Goal: Task Accomplishment & Management: Complete application form

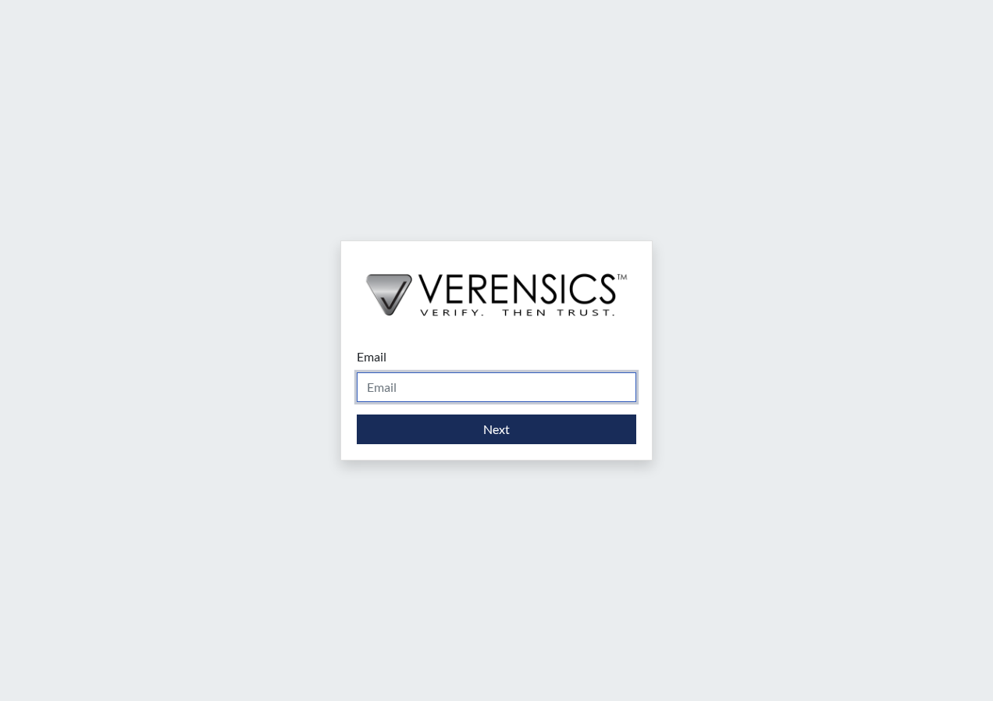
click at [463, 392] on input "Email" at bounding box center [496, 387] width 279 height 30
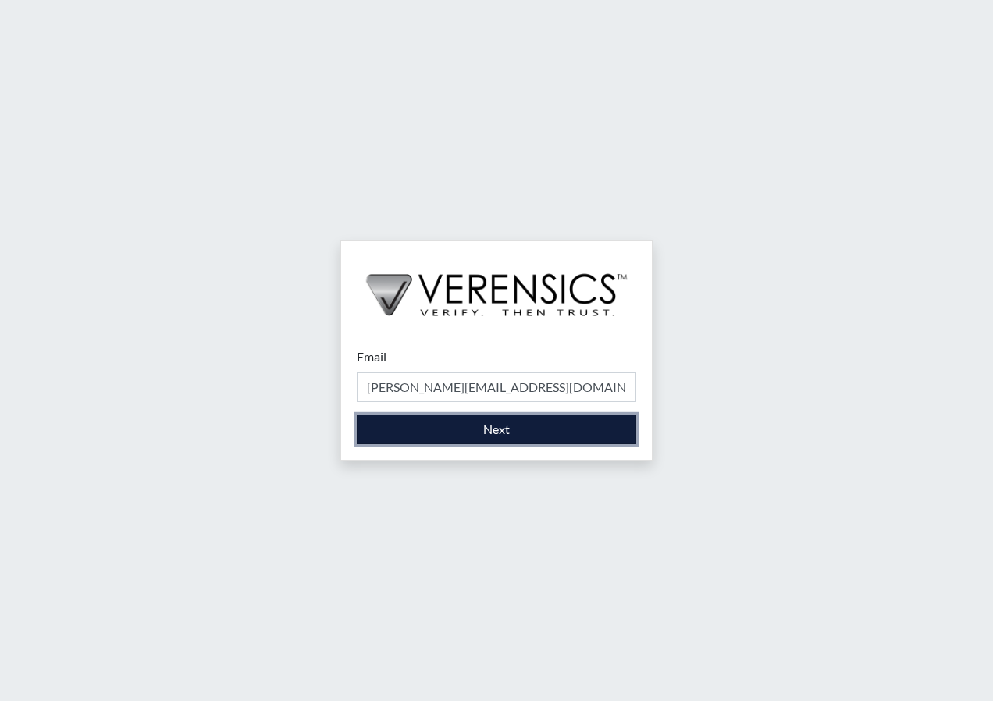
click at [504, 427] on button "Next" at bounding box center [496, 430] width 279 height 30
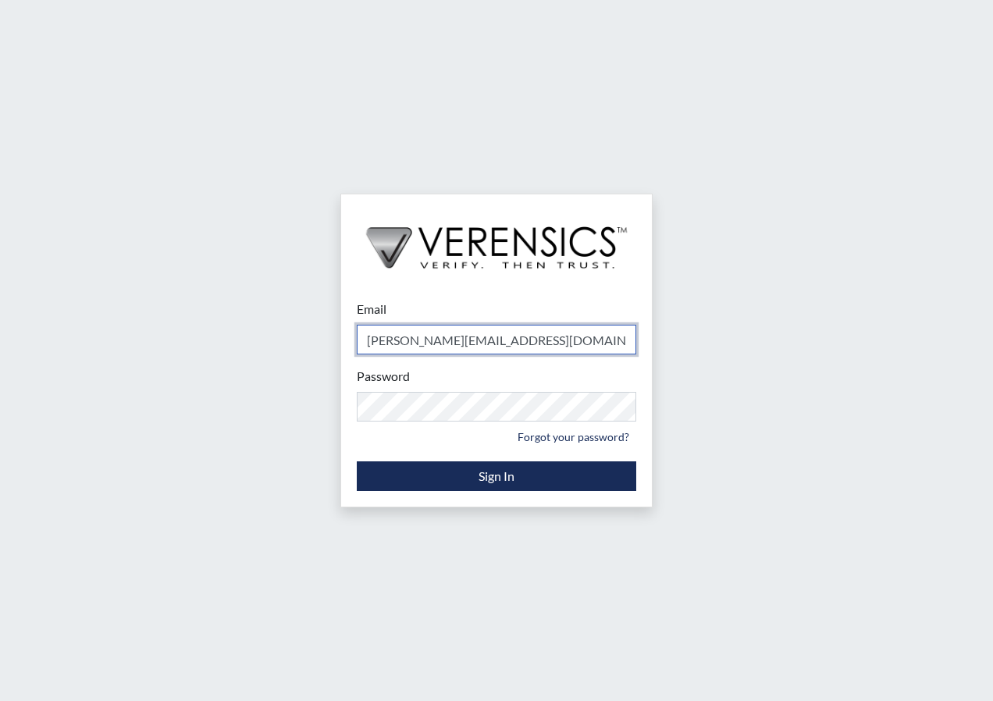
type input "[PERSON_NAME][EMAIL_ADDRESS][PERSON_NAME][DOMAIN_NAME]"
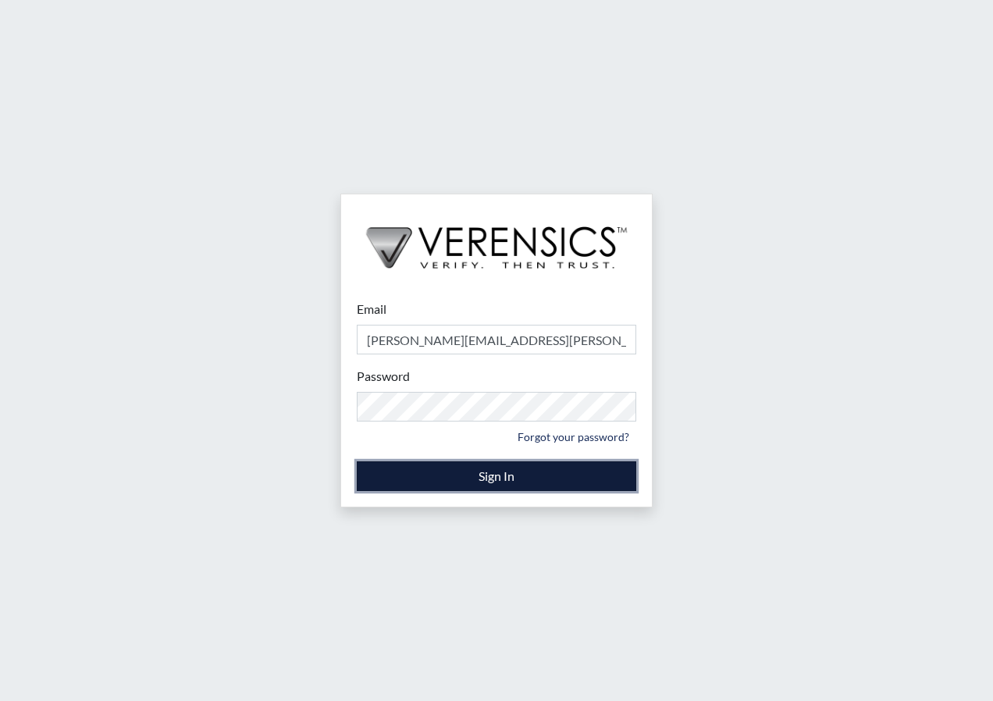
click at [477, 478] on button "Sign In" at bounding box center [496, 476] width 279 height 30
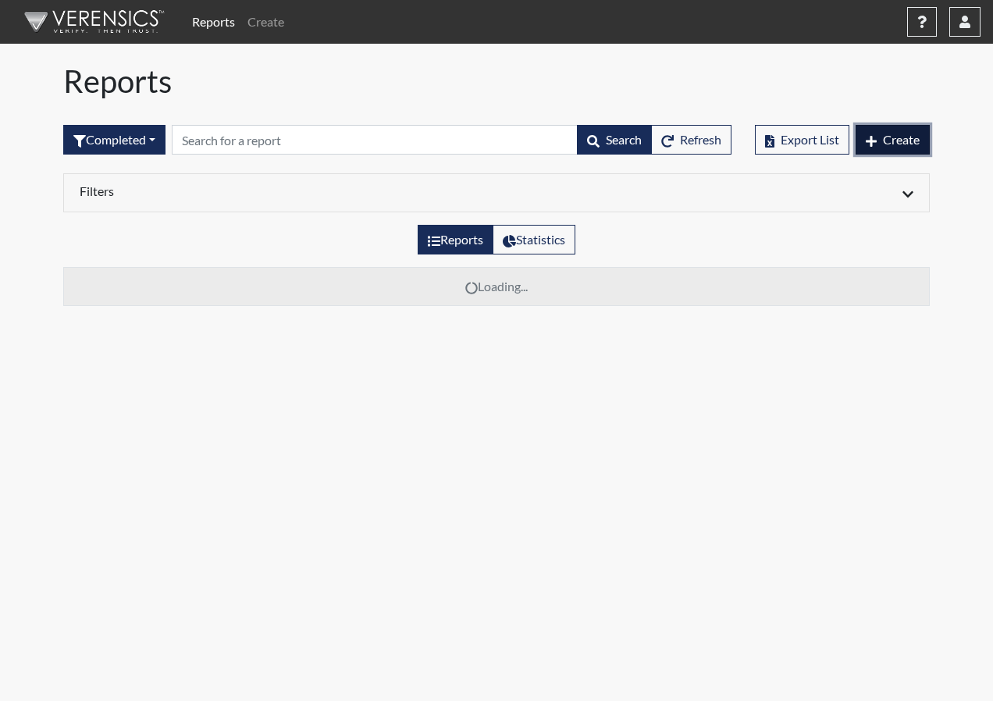
click at [916, 150] on button "Create" at bounding box center [893, 140] width 74 height 30
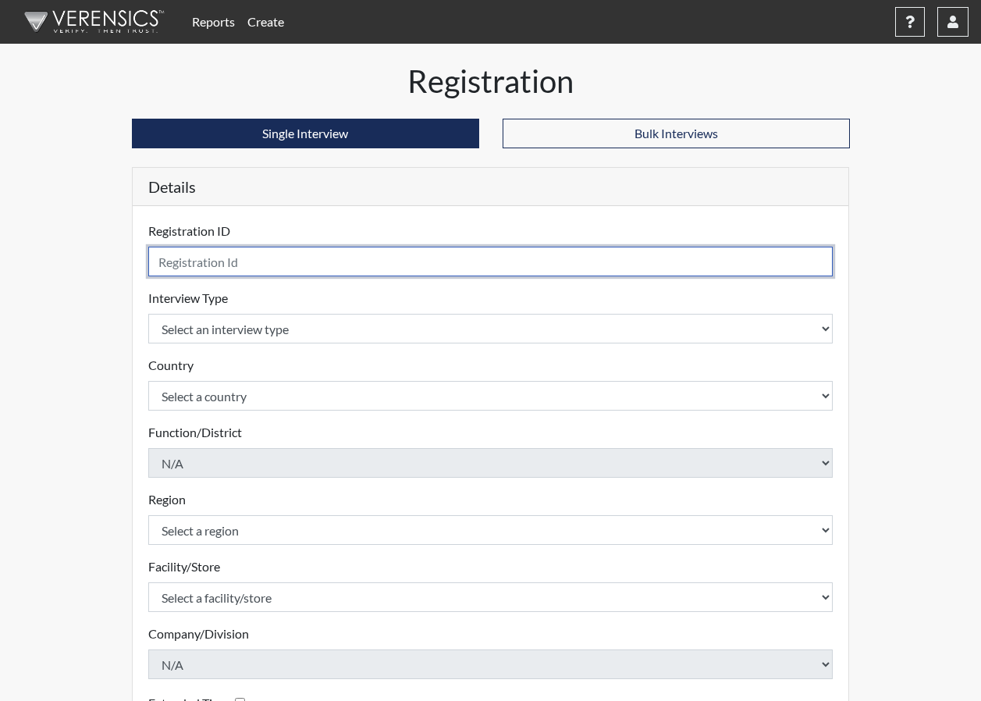
click at [479, 265] on input "text" at bounding box center [490, 262] width 685 height 30
type input "/"
click at [266, 260] on input "LPA" at bounding box center [490, 262] width 685 height 30
click at [281, 268] on input "LPA" at bounding box center [490, 262] width 685 height 30
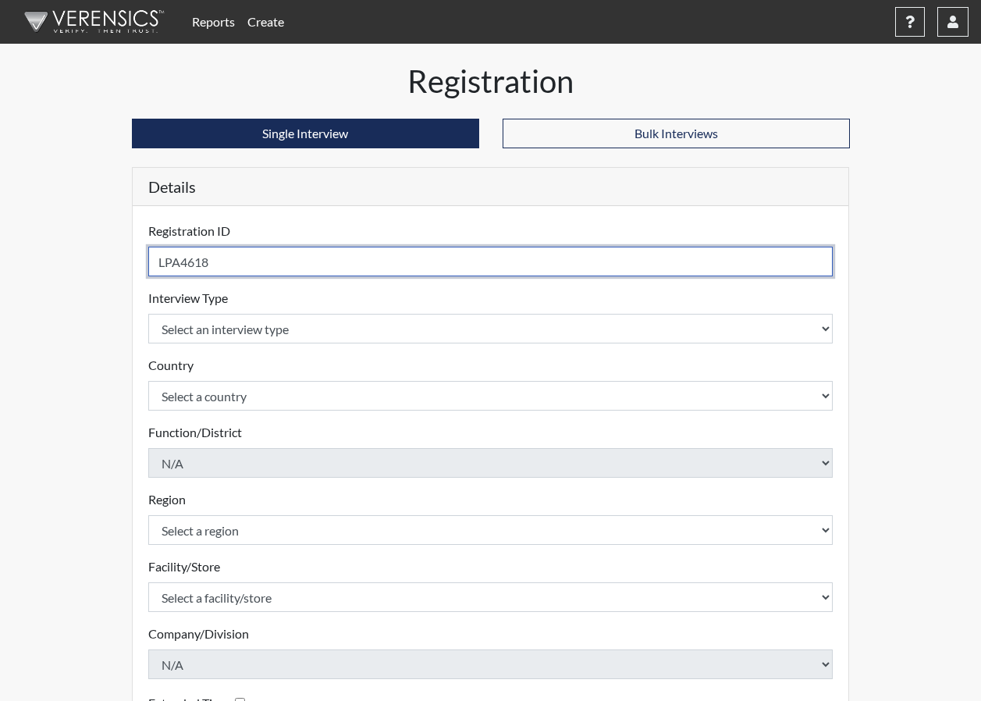
type input "LPA4618"
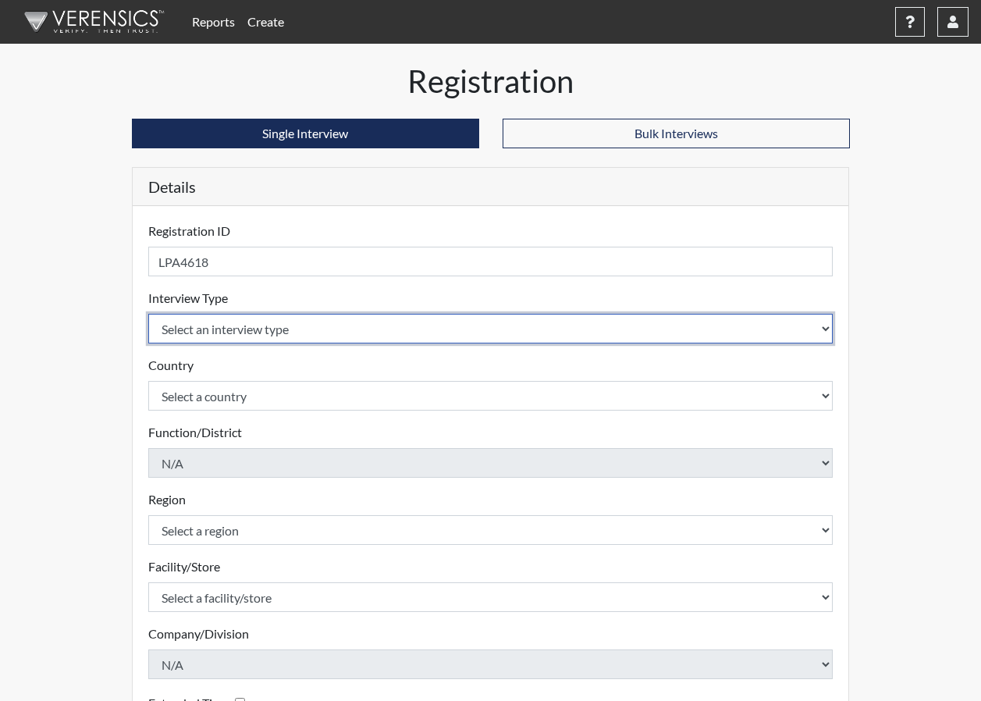
click at [279, 334] on select "Select an interview type Corrections Pre-Employment" at bounding box center [490, 329] width 685 height 30
select select "ff733e93-e1bf-11ea-9c9f-0eff0cf7eb8f"
click at [148, 314] on select "Select an interview type Corrections Pre-Employment" at bounding box center [490, 329] width 685 height 30
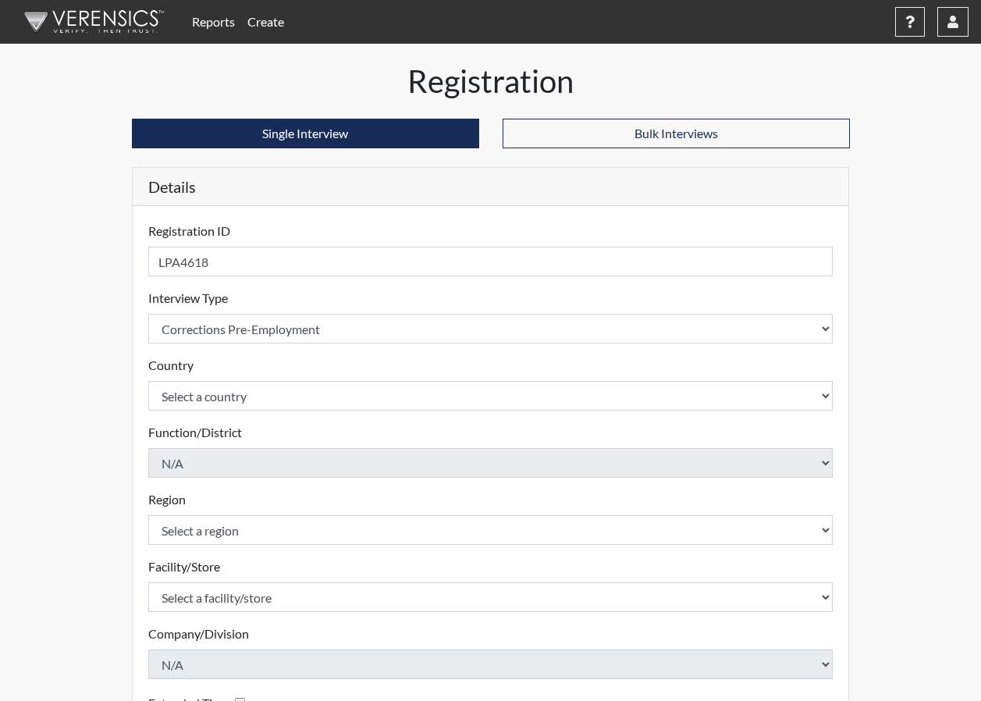
click at [63, 372] on div "Registration Single Interview Bulk Interviews Details Registration ID LPA4618 P…" at bounding box center [491, 470] width 890 height 816
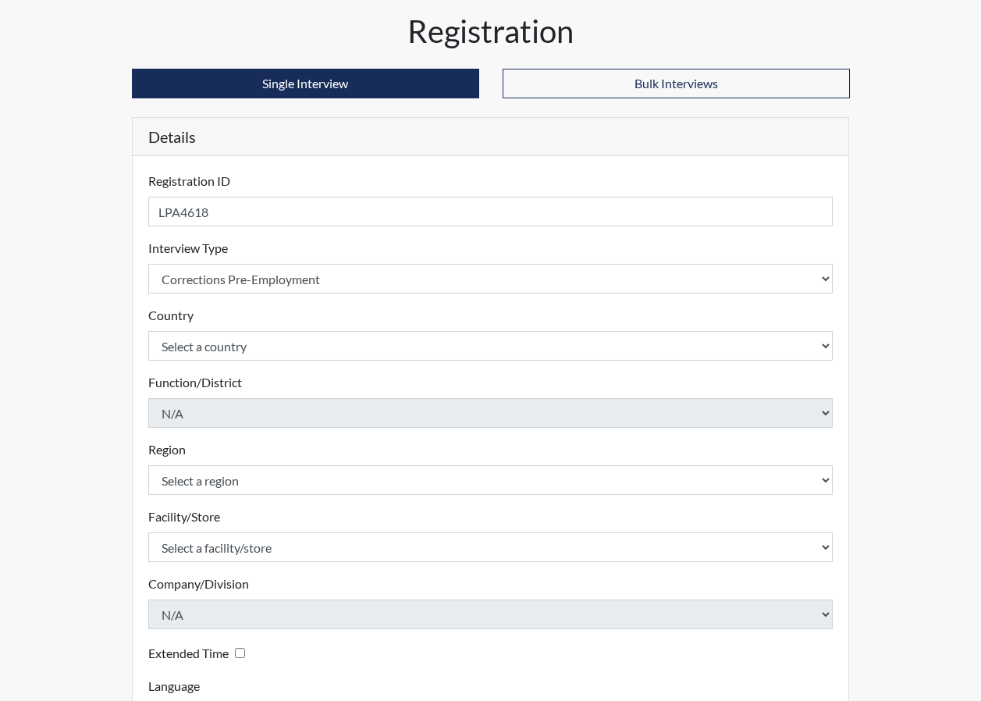
scroll to position [78, 0]
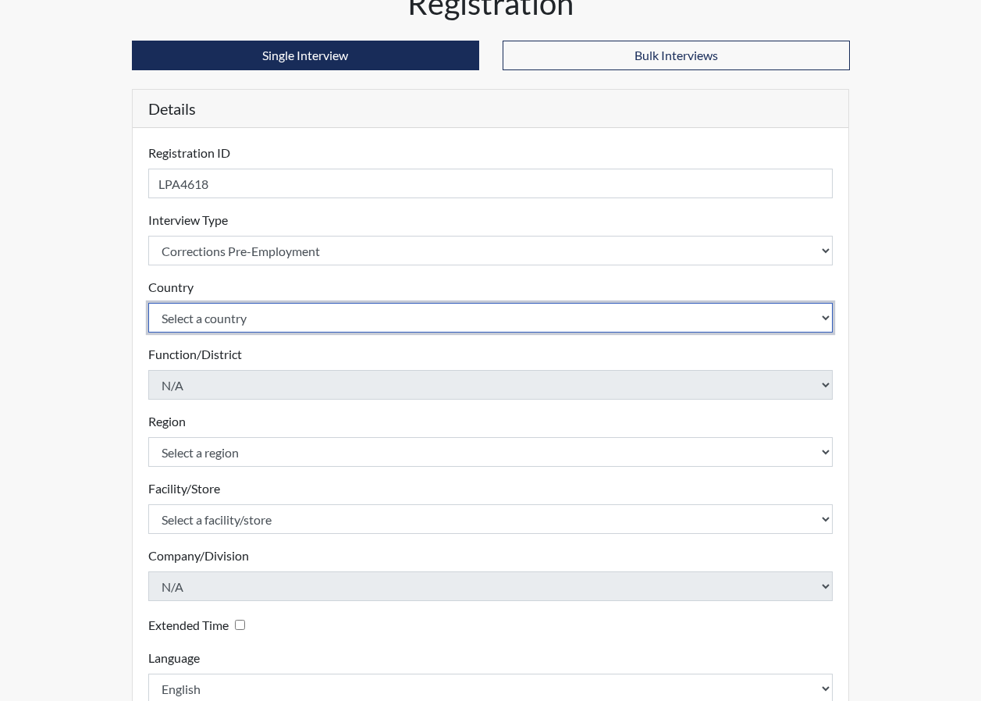
click at [285, 329] on select "Select a country [GEOGRAPHIC_DATA] [GEOGRAPHIC_DATA]" at bounding box center [490, 318] width 685 height 30
select select "united-states-of-[GEOGRAPHIC_DATA]"
click at [148, 303] on select "Select a country [GEOGRAPHIC_DATA] [GEOGRAPHIC_DATA]" at bounding box center [490, 318] width 685 height 30
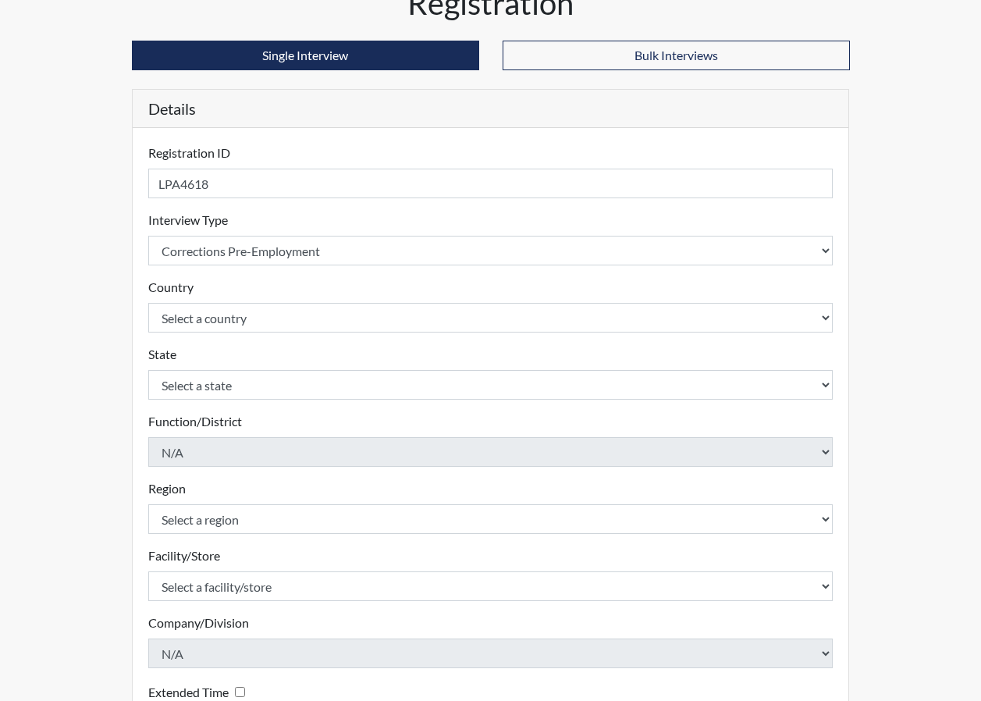
click at [156, 358] on label "State" at bounding box center [162, 354] width 28 height 19
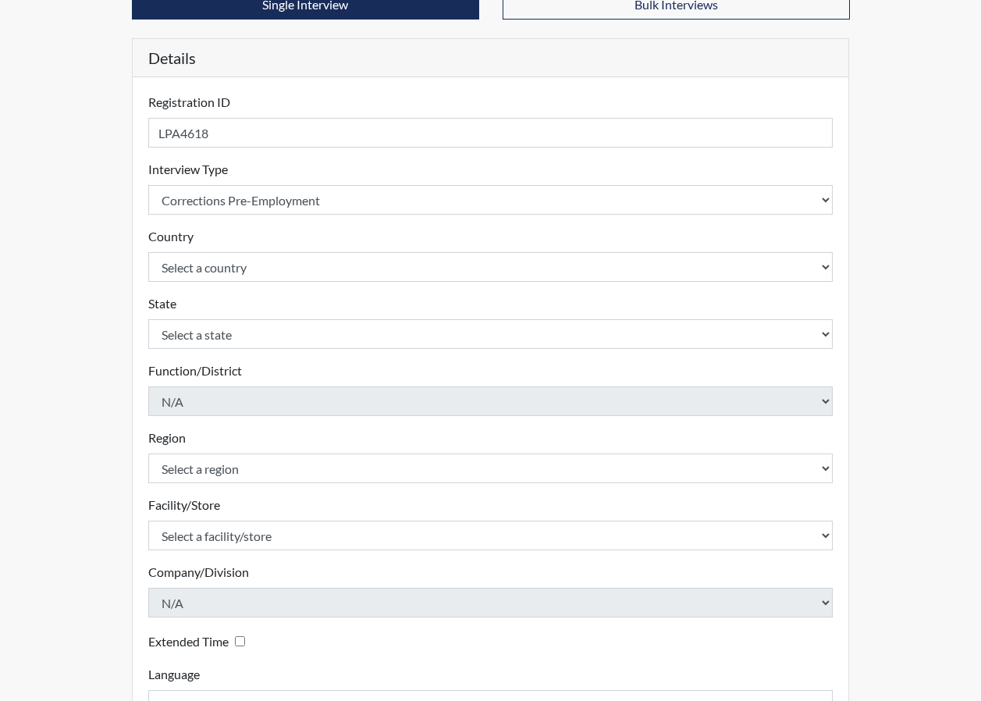
scroll to position [156, 0]
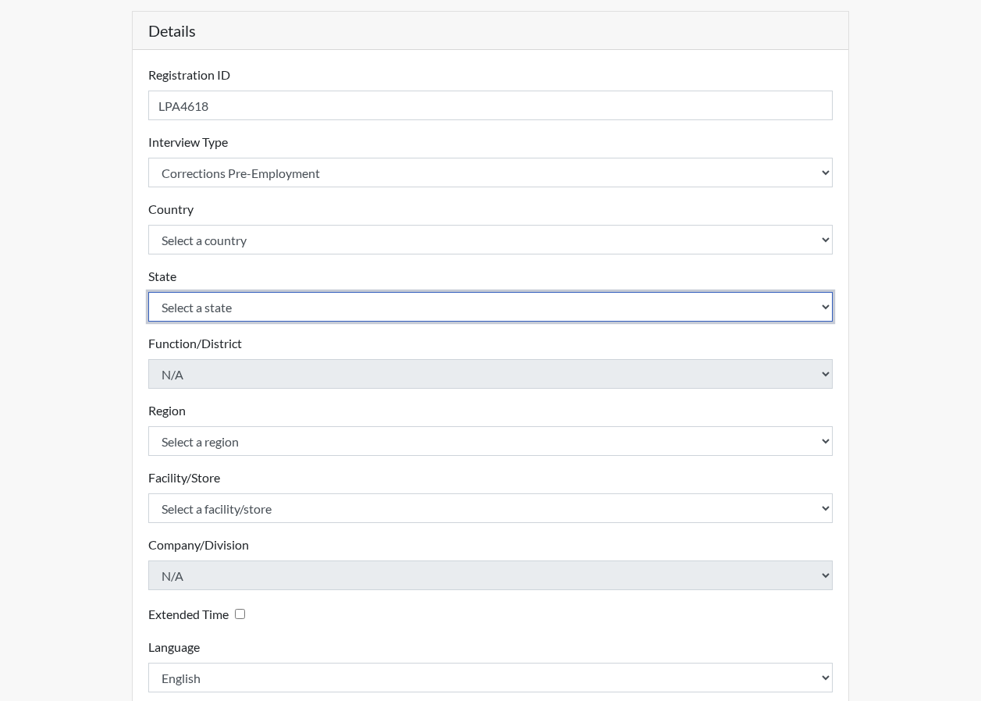
click at [229, 316] on select "Select a state [US_STATE] [US_STATE] [US_STATE] [US_STATE] [US_STATE] [US_STATE…" at bounding box center [490, 307] width 685 height 30
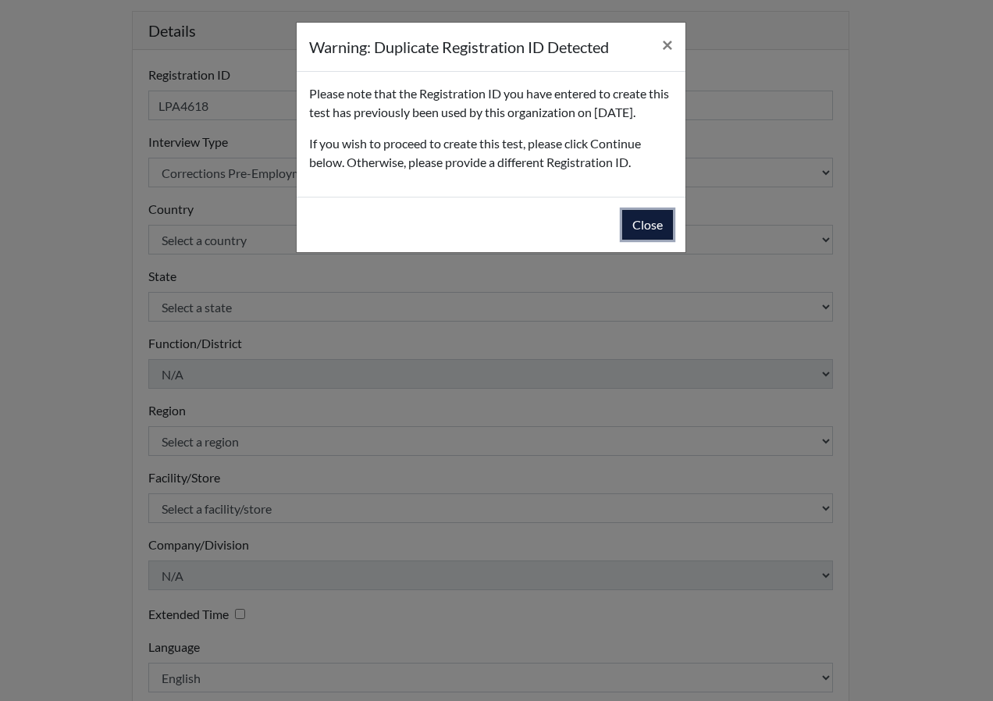
click at [648, 240] on button "Close" at bounding box center [647, 225] width 51 height 30
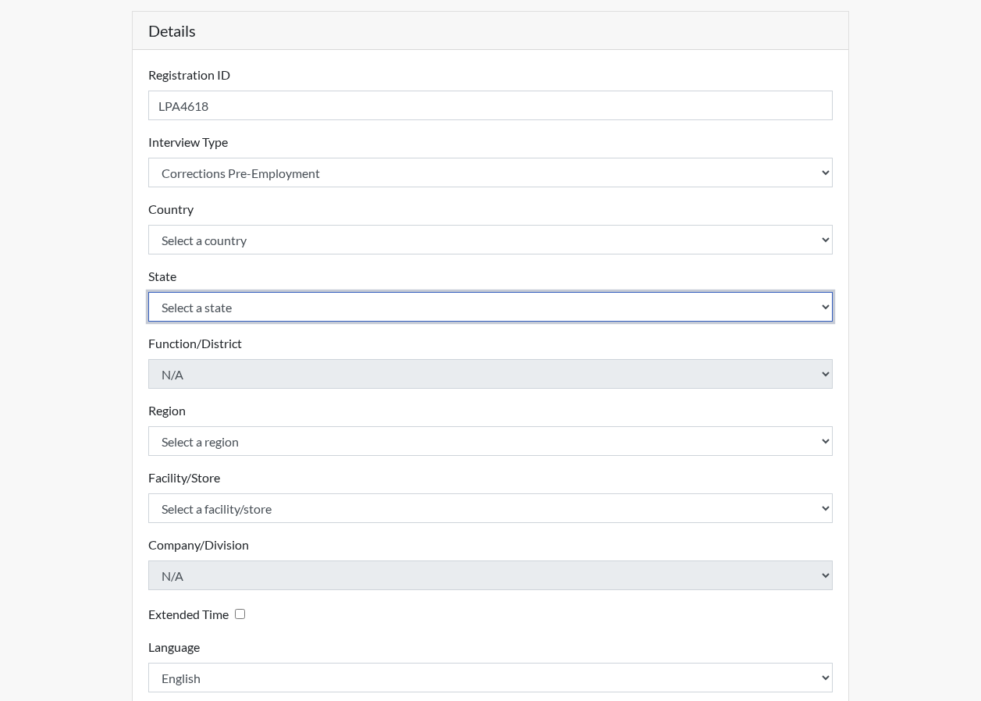
click at [340, 312] on select "Select a state [US_STATE] [US_STATE] [US_STATE] [US_STATE] [US_STATE] [US_STATE…" at bounding box center [490, 307] width 685 height 30
select select "GA"
click at [148, 292] on select "Select a state [US_STATE] [US_STATE] [US_STATE] [US_STATE] [US_STATE] [US_STATE…" at bounding box center [490, 307] width 685 height 30
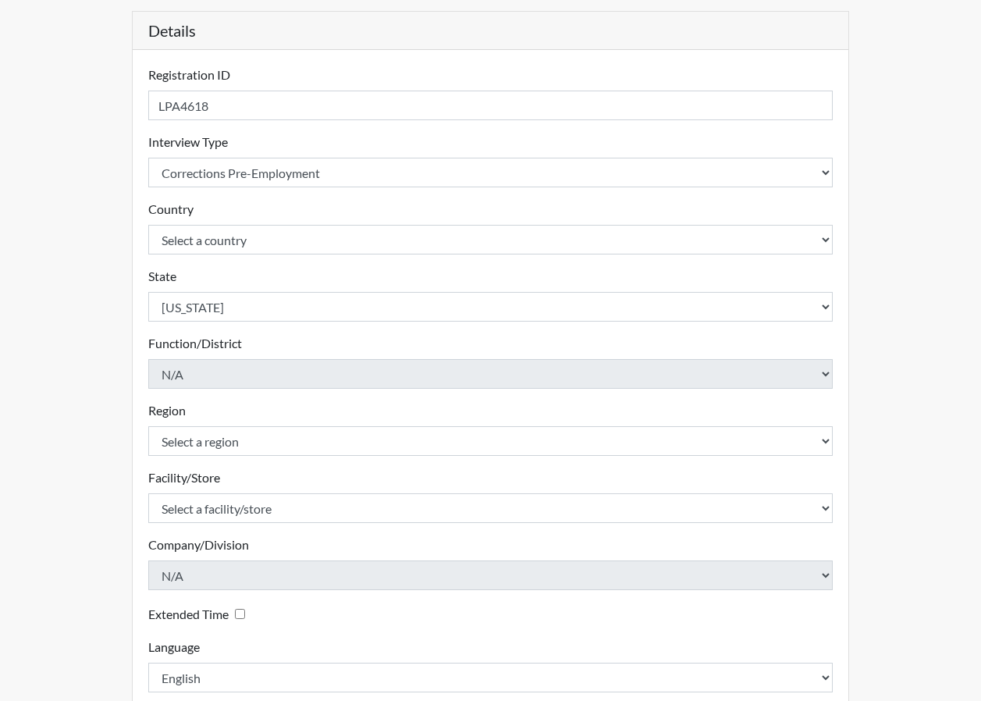
click at [103, 381] on div "Registration Single Interview Bulk Interviews Details Registration ID LPA4618 P…" at bounding box center [491, 347] width 890 height 883
click at [124, 383] on div "Registration Single Interview Bulk Interviews Details Registration ID LPA4618 P…" at bounding box center [491, 347] width 742 height 883
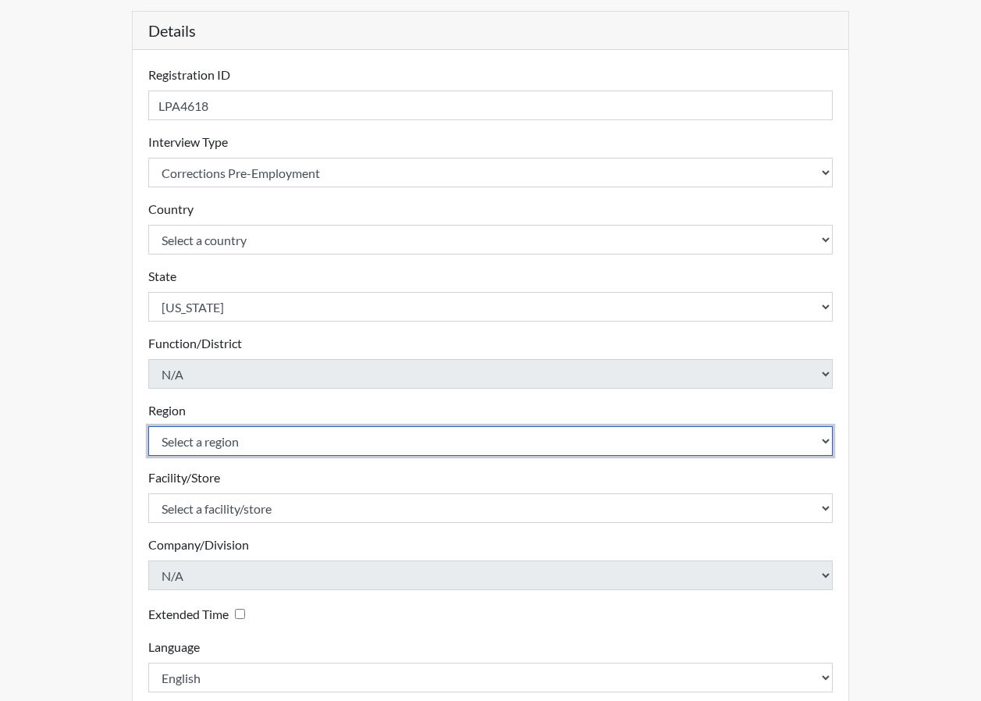
click at [206, 433] on select "Select a region [GEOGRAPHIC_DATA]" at bounding box center [490, 441] width 685 height 30
select select "8bdab1f8-09d2-48bf-ae6d-f2dae3084107"
click at [148, 426] on select "Select a region [GEOGRAPHIC_DATA]" at bounding box center [490, 441] width 685 height 30
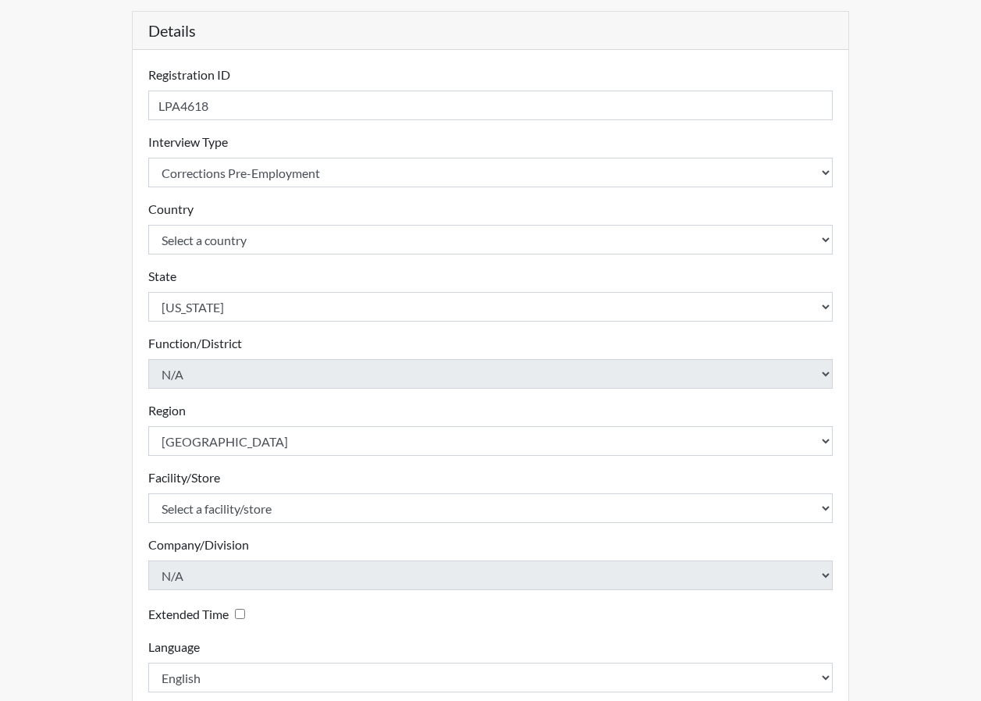
click at [110, 420] on div "Registration Single Interview Bulk Interviews Details Registration ID LPA4618 P…" at bounding box center [491, 347] width 890 height 883
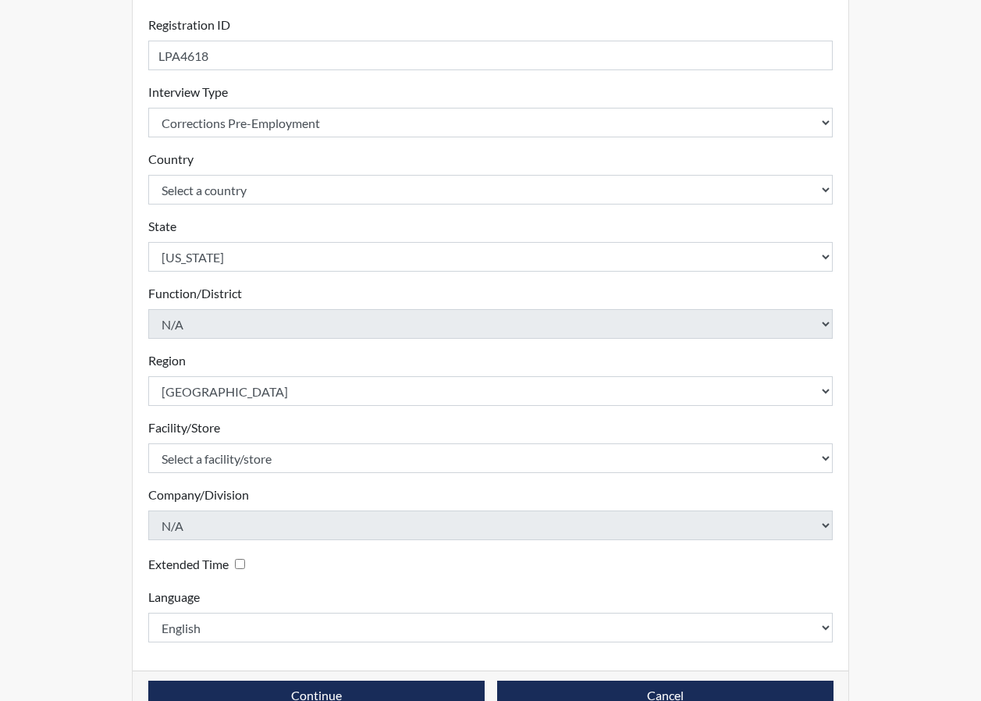
scroll to position [234, 0]
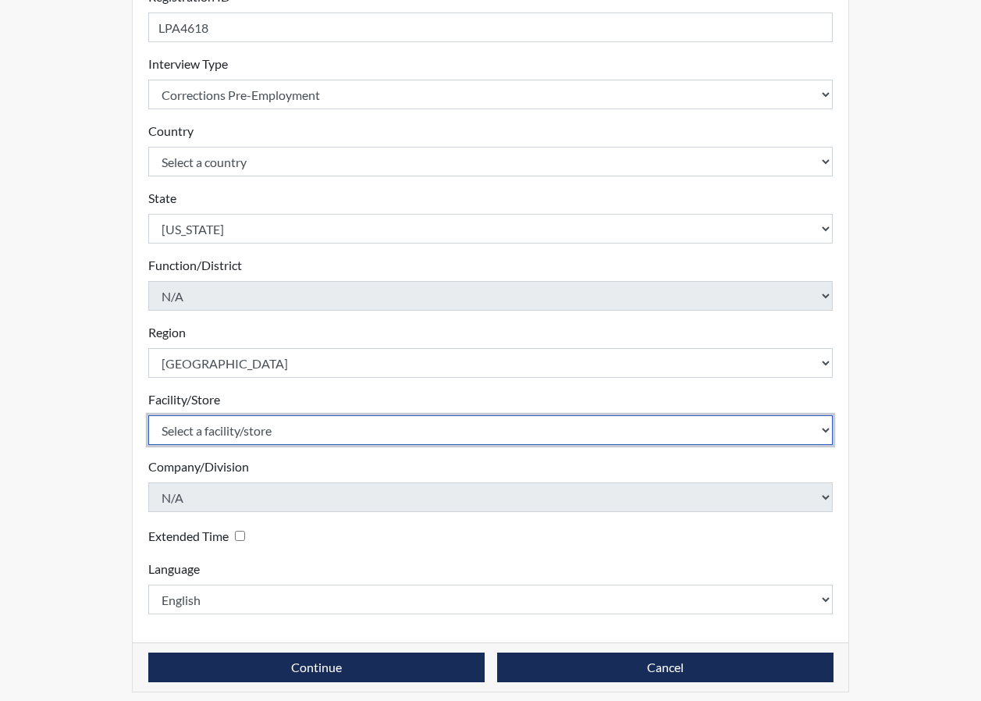
click at [245, 433] on select "Select a facility/store [PERSON_NAME]" at bounding box center [490, 430] width 685 height 30
select select "bcfceb28-1b88-452b-bb93-1e952c28694e"
click at [148, 415] on select "Select a facility/store [PERSON_NAME]" at bounding box center [490, 430] width 685 height 30
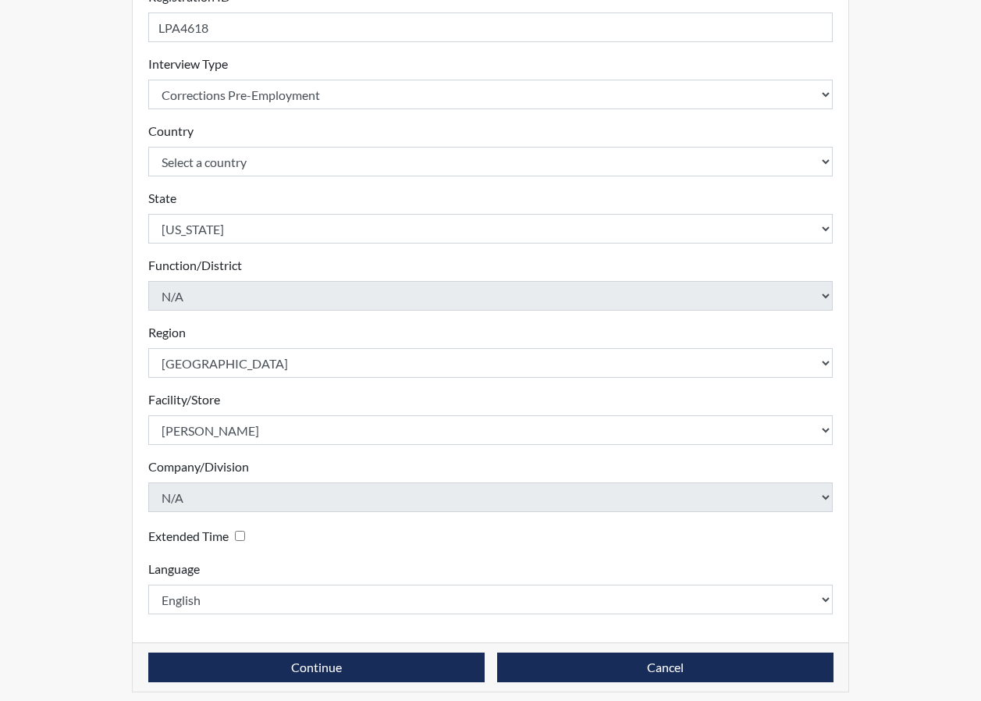
click at [100, 473] on div "Registration Single Interview Bulk Interviews Details Registration ID LPA4618 P…" at bounding box center [491, 269] width 890 height 883
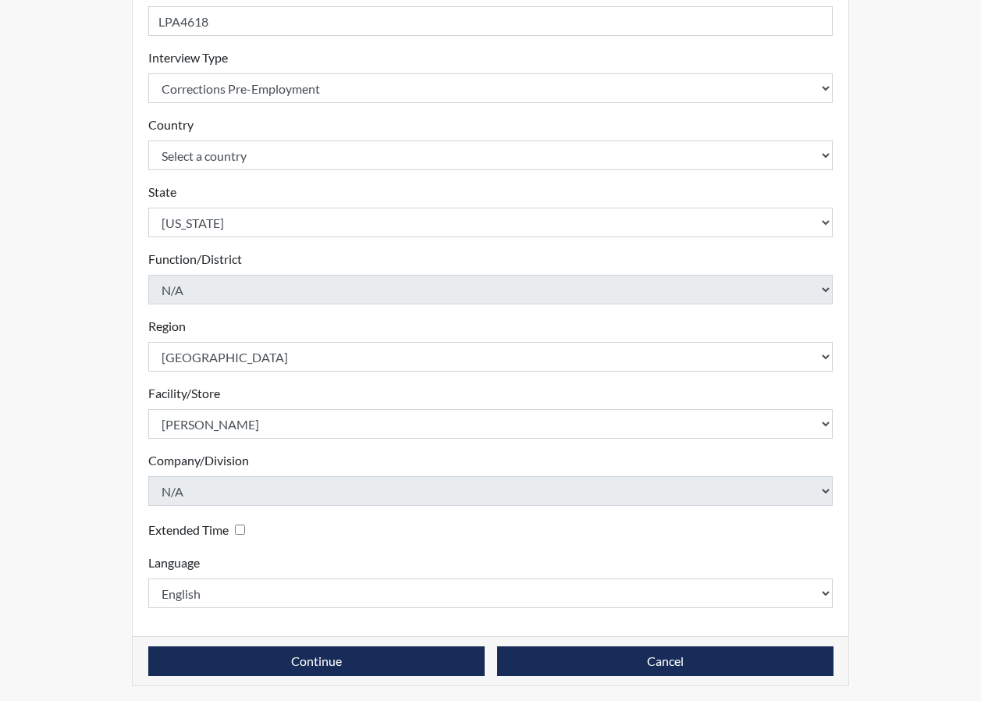
scroll to position [244, 0]
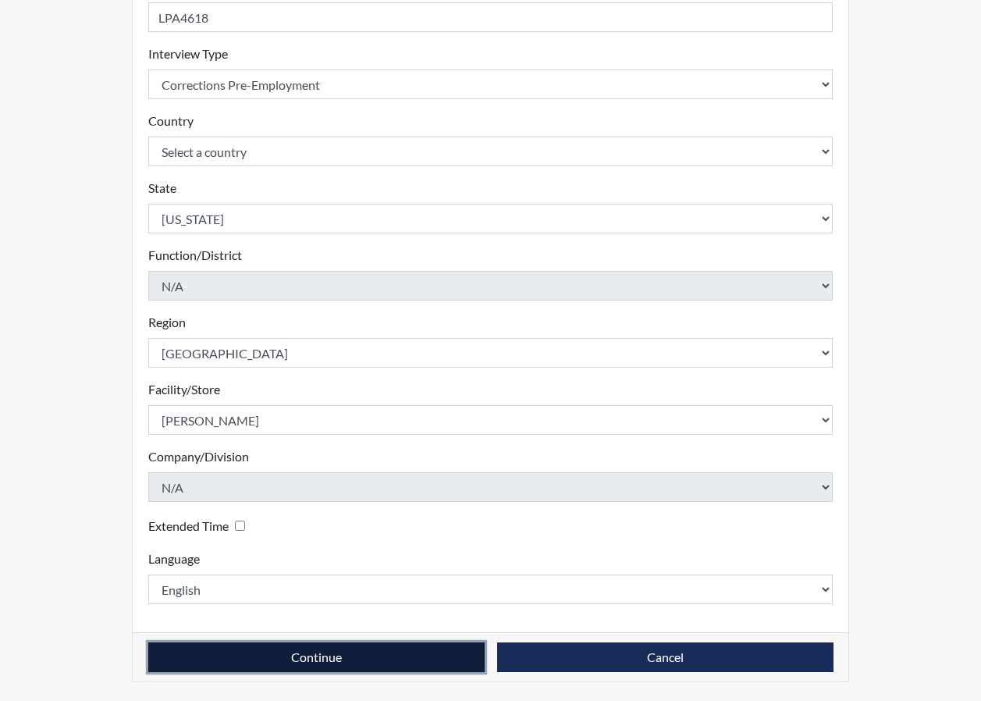
click at [389, 646] on button "Continue" at bounding box center [316, 658] width 336 height 30
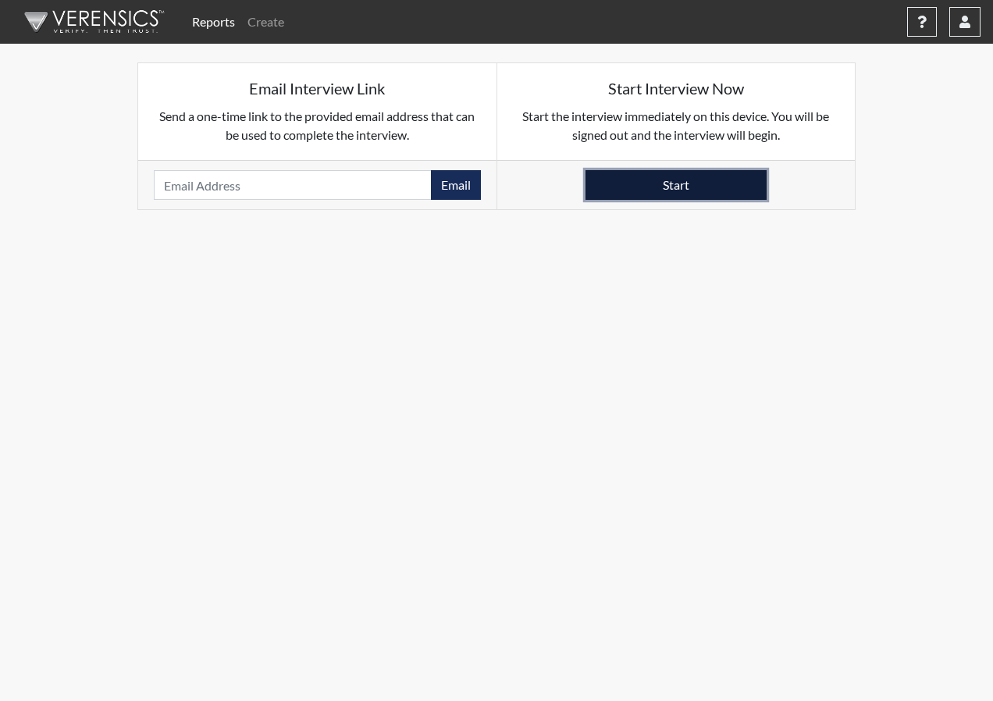
click at [684, 183] on button "Start" at bounding box center [676, 185] width 181 height 30
